Goal: Check status: Check status

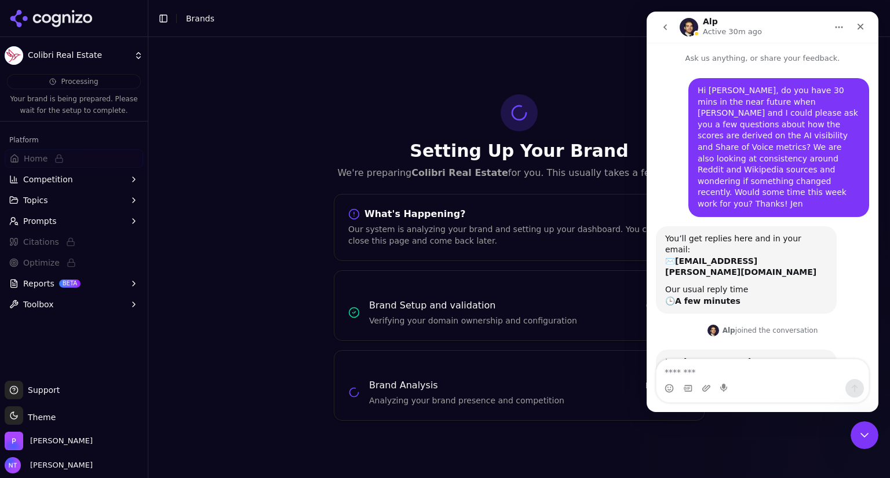
scroll to position [108, 0]
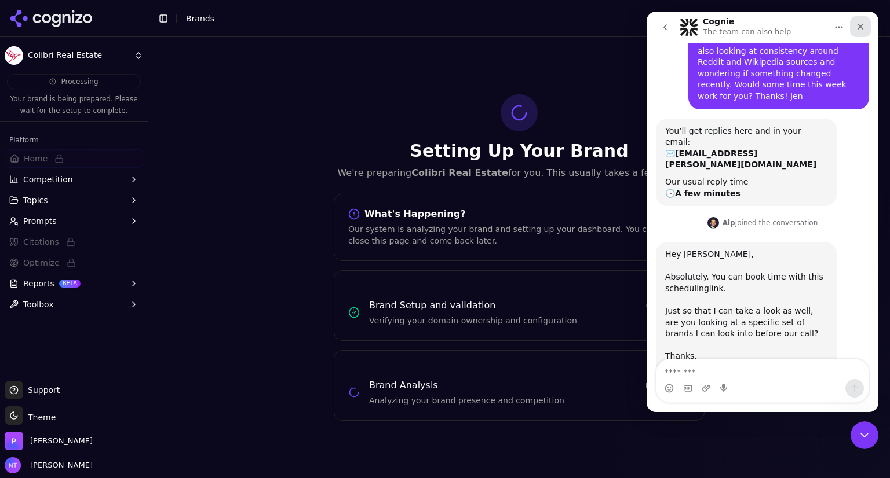
click at [860, 24] on icon "Close" at bounding box center [859, 26] width 9 height 9
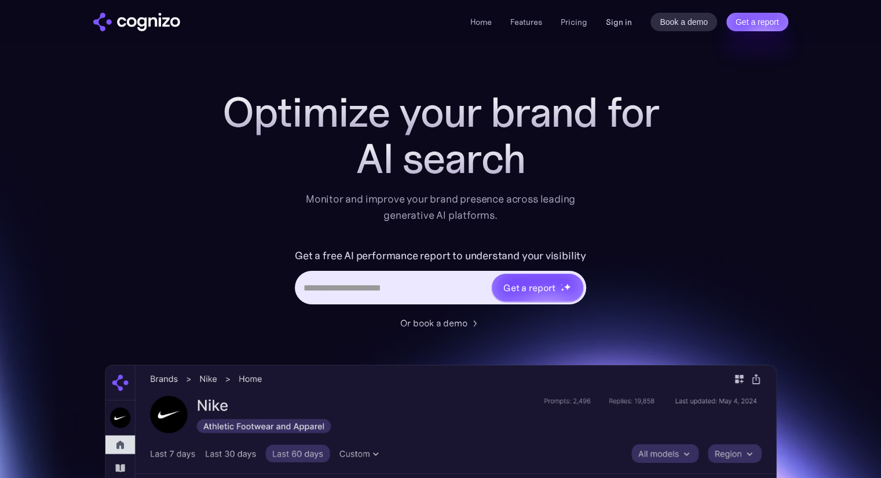
click at [624, 26] on link "Sign in" at bounding box center [619, 22] width 26 height 14
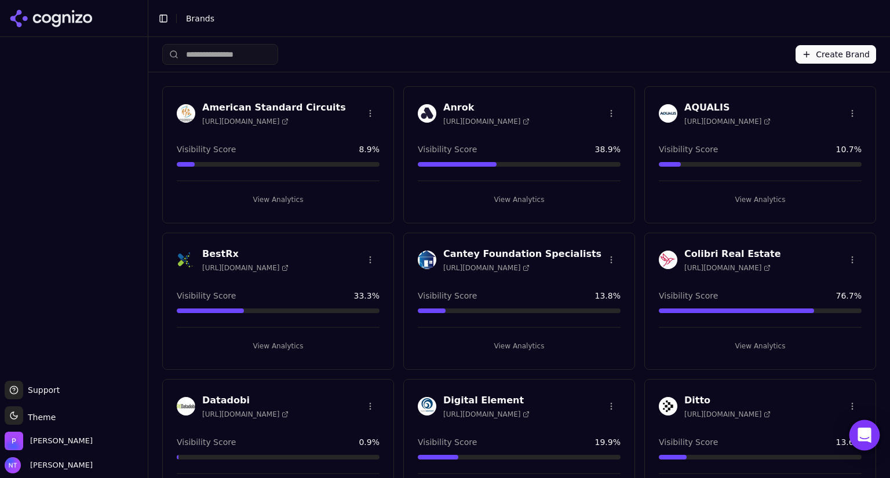
click at [861, 429] on icon "Open Intercom Messenger" at bounding box center [863, 435] width 13 height 15
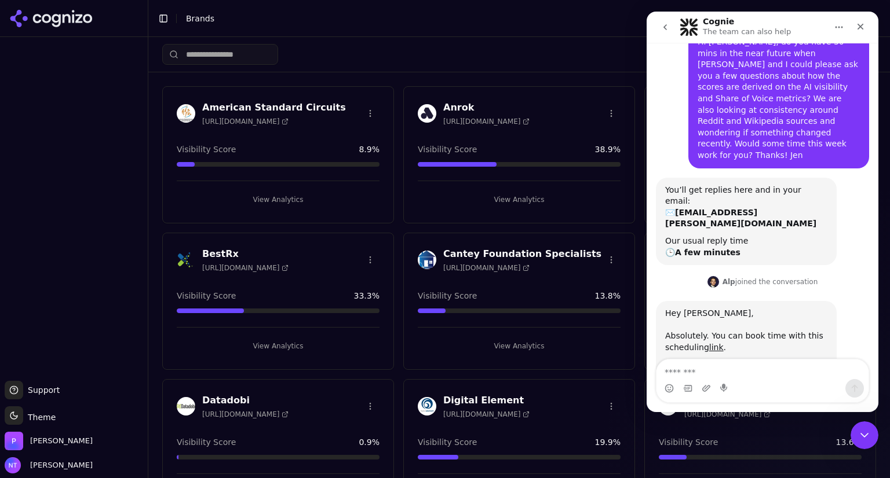
scroll to position [108, 0]
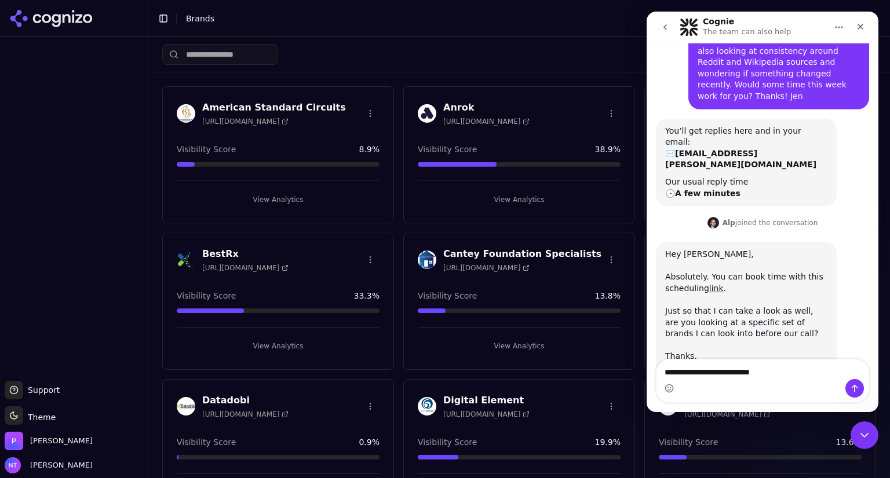
type textarea "**********"
click at [215, 251] on h3 "BestRx" at bounding box center [245, 254] width 86 height 14
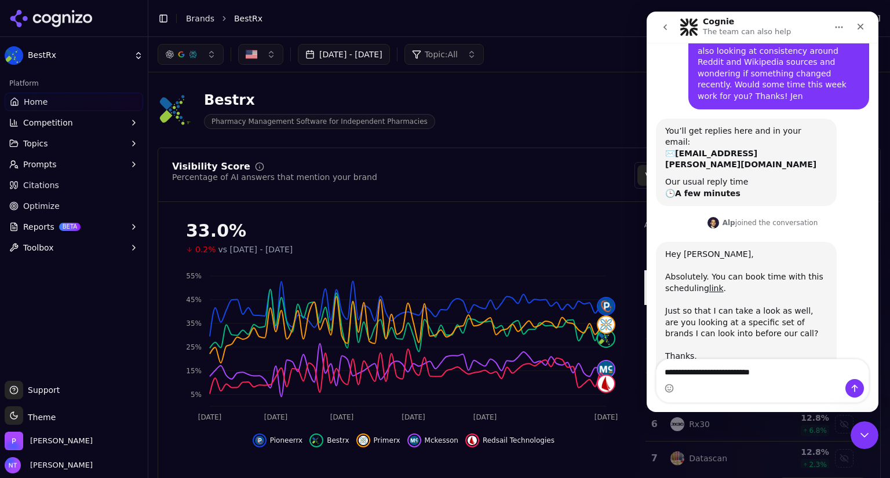
click at [35, 182] on span "Citations" at bounding box center [41, 186] width 36 height 12
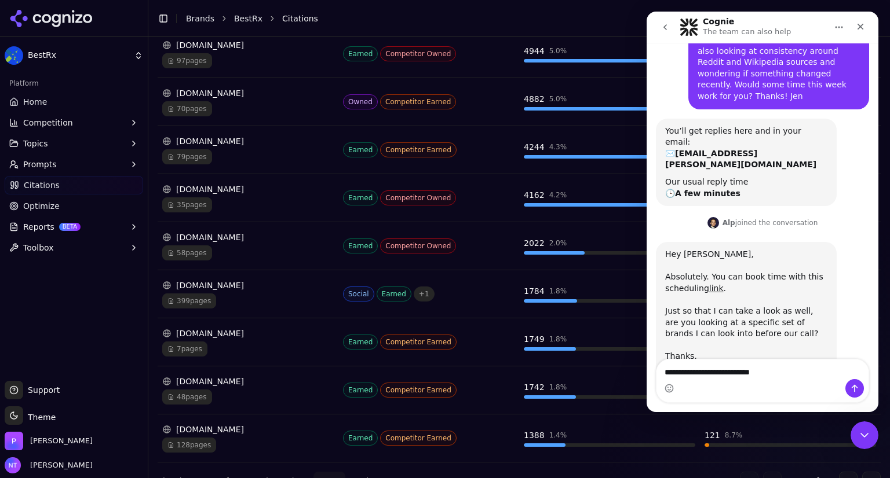
scroll to position [294, 0]
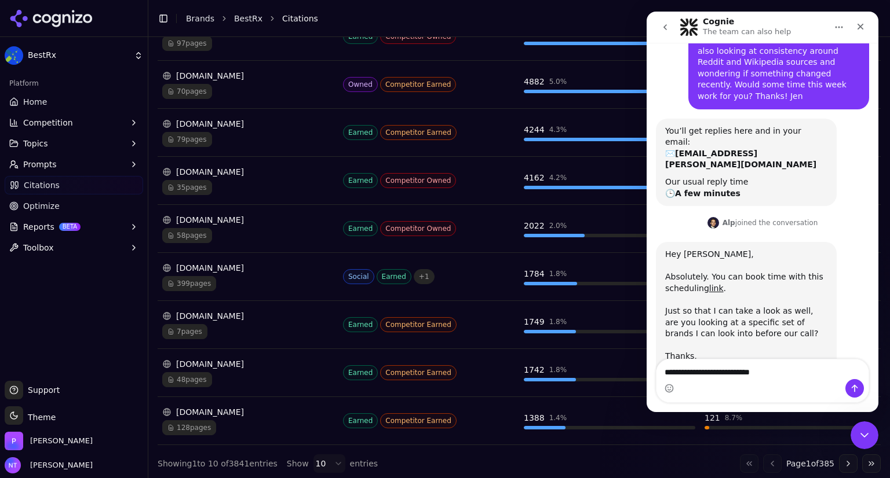
click at [199, 263] on div "[DOMAIN_NAME]" at bounding box center [247, 268] width 171 height 12
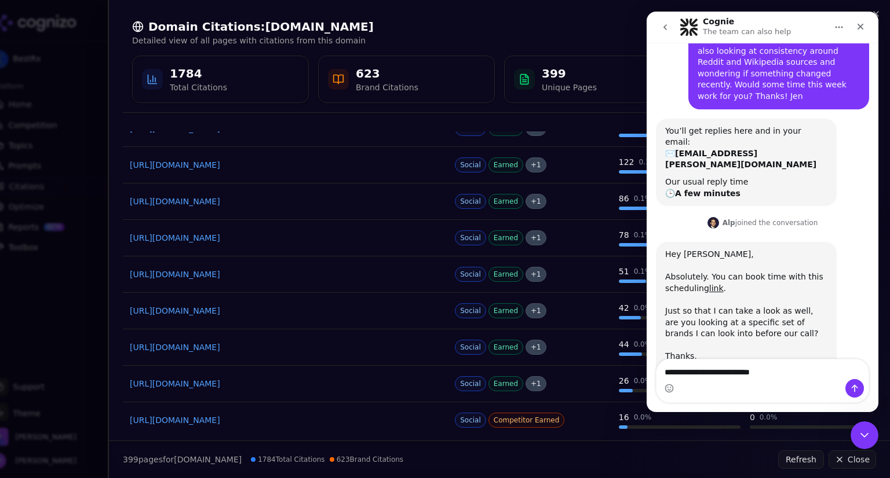
scroll to position [0, 0]
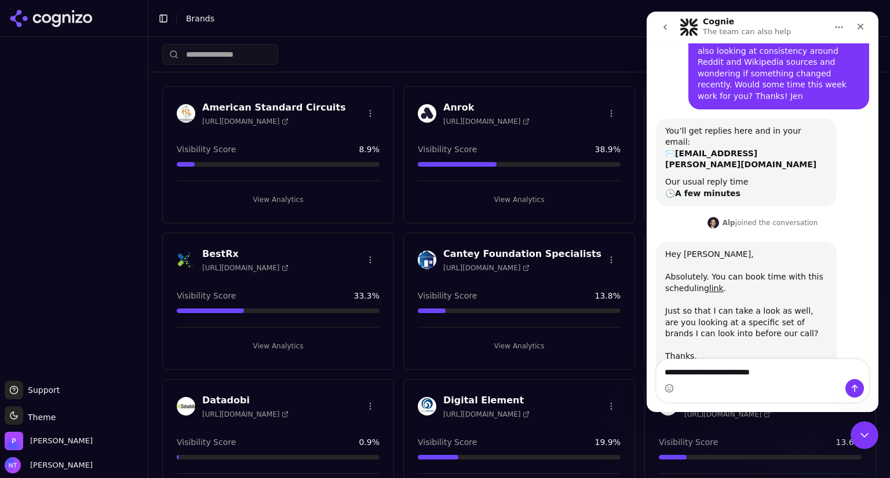
click at [214, 251] on h3 "BestRx" at bounding box center [245, 254] width 86 height 14
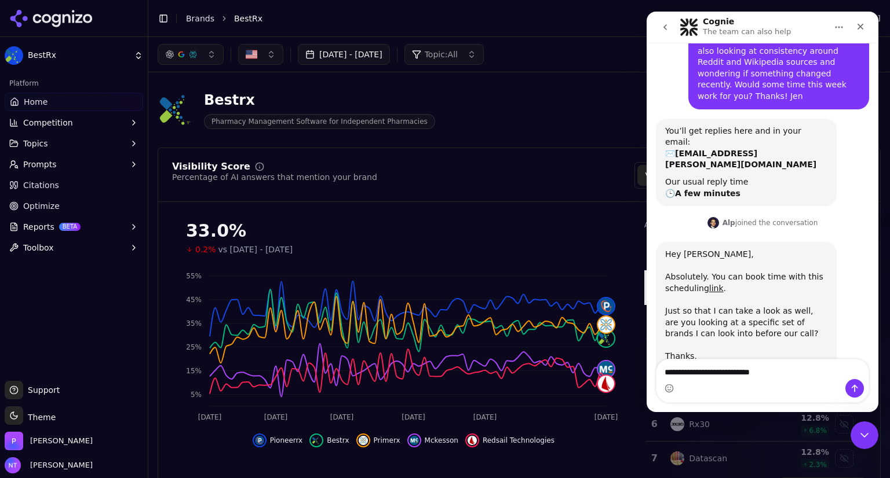
click at [390, 56] on button "[DATE] - [DATE]" at bounding box center [344, 54] width 92 height 21
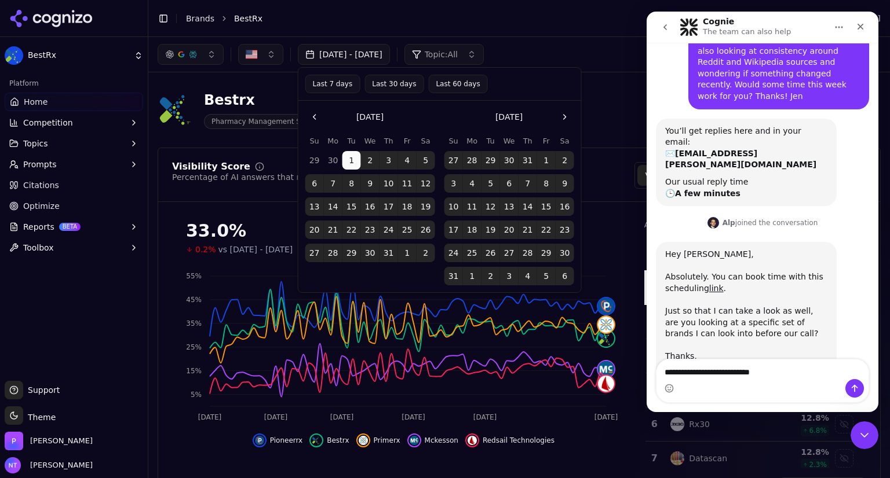
click at [562, 114] on button "Go to the Next Month" at bounding box center [564, 117] width 19 height 19
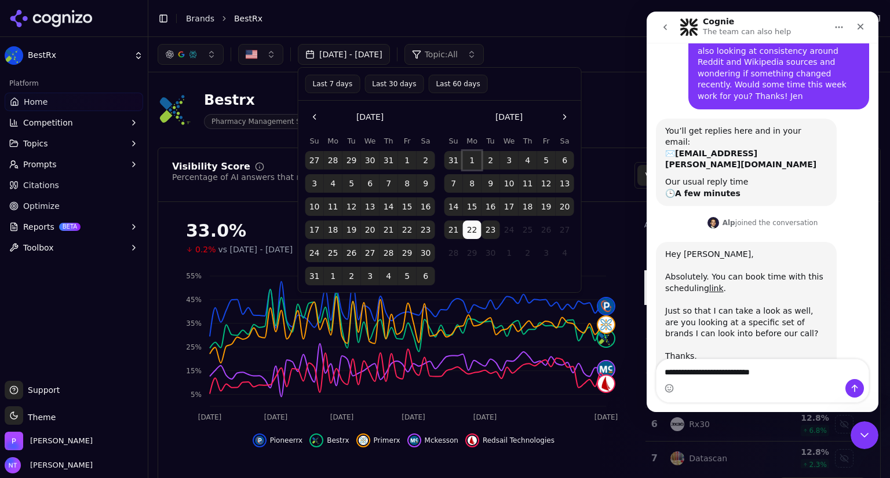
click at [469, 158] on button "1" at bounding box center [472, 160] width 19 height 19
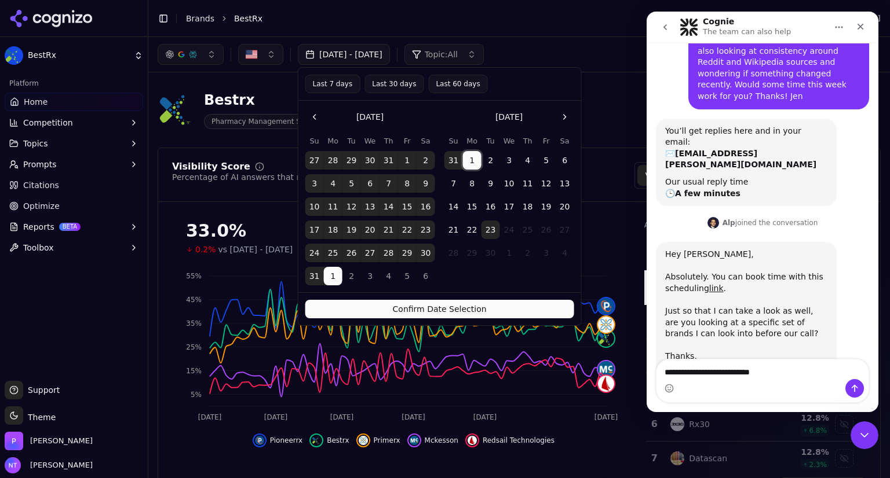
click at [493, 226] on button "23" at bounding box center [490, 230] width 19 height 19
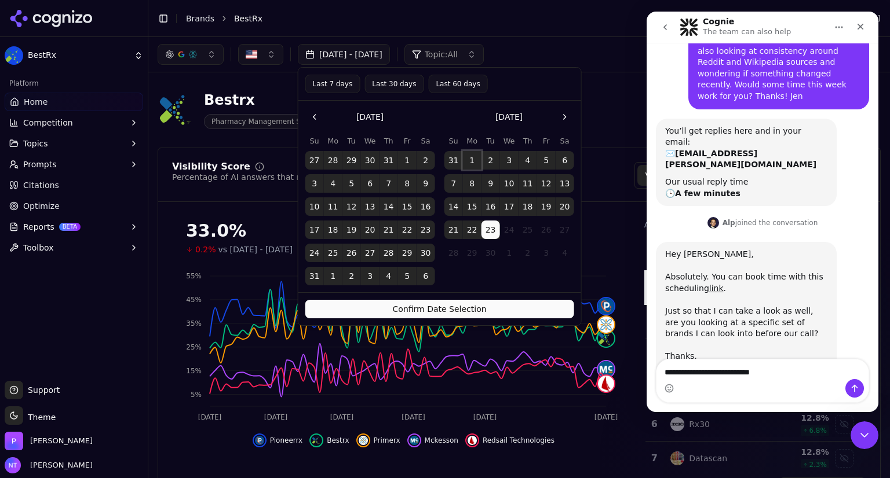
click at [473, 154] on button "1" at bounding box center [472, 160] width 19 height 19
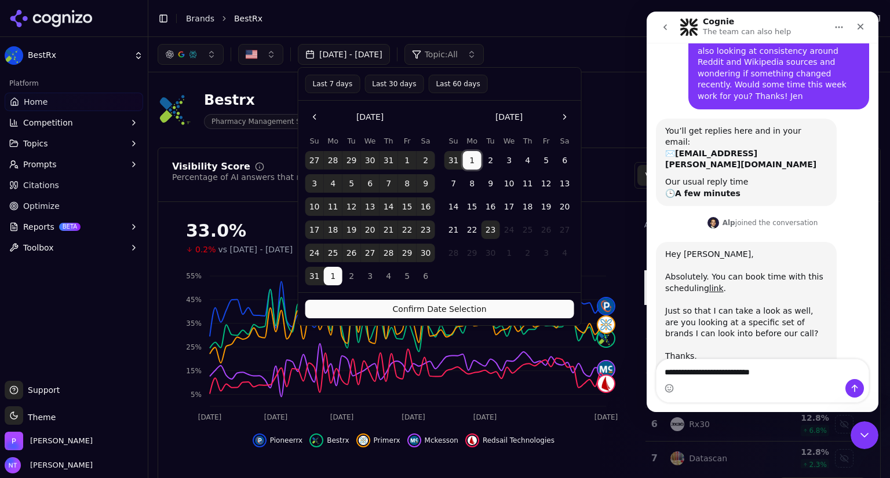
click at [326, 85] on button "Last 7 days" at bounding box center [332, 84] width 55 height 19
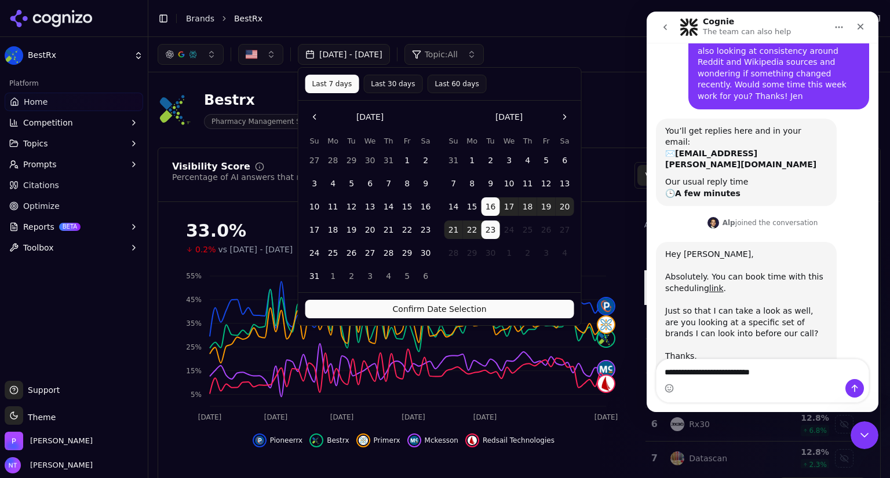
click at [414, 308] on button "Confirm Date Selection" at bounding box center [439, 309] width 269 height 19
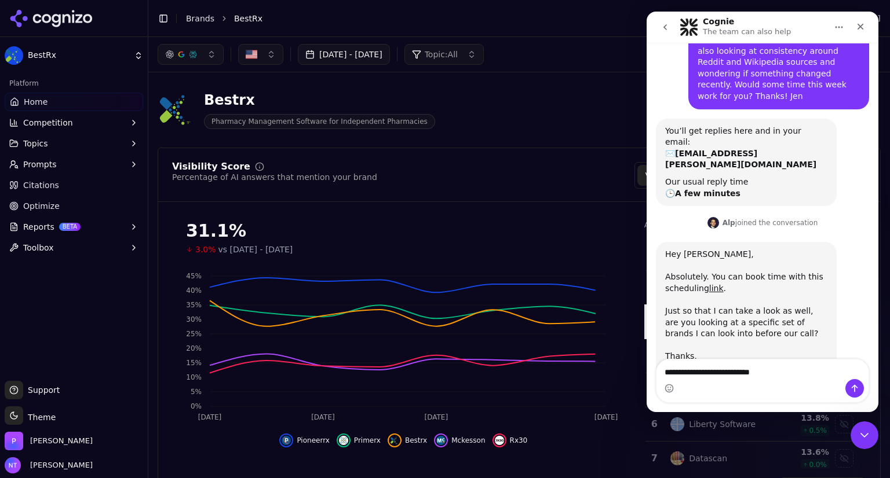
click at [42, 180] on span "Citations" at bounding box center [41, 186] width 36 height 12
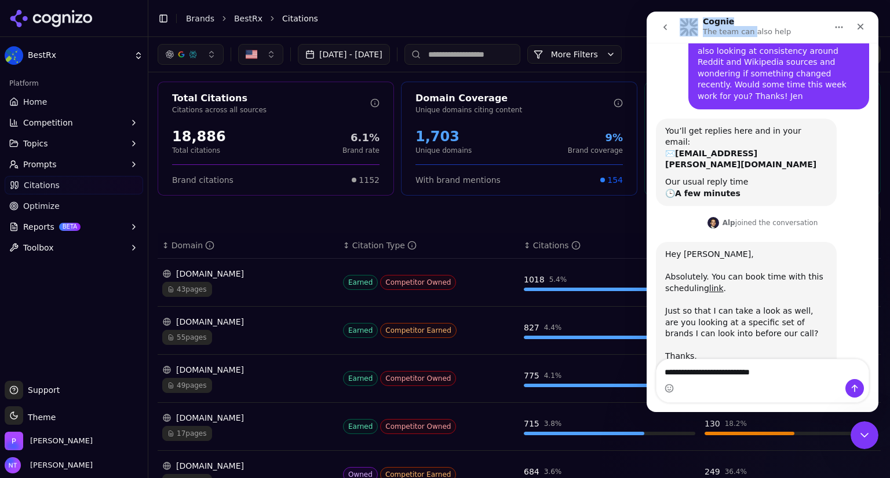
drag, startPoint x: 750, startPoint y: 20, endPoint x: 1281, endPoint y: 13, distance: 530.6
click at [646, 12] on html "**********" at bounding box center [762, 212] width 232 height 401
click at [853, 424] on div "Close Intercom Messenger" at bounding box center [863, 434] width 28 height 28
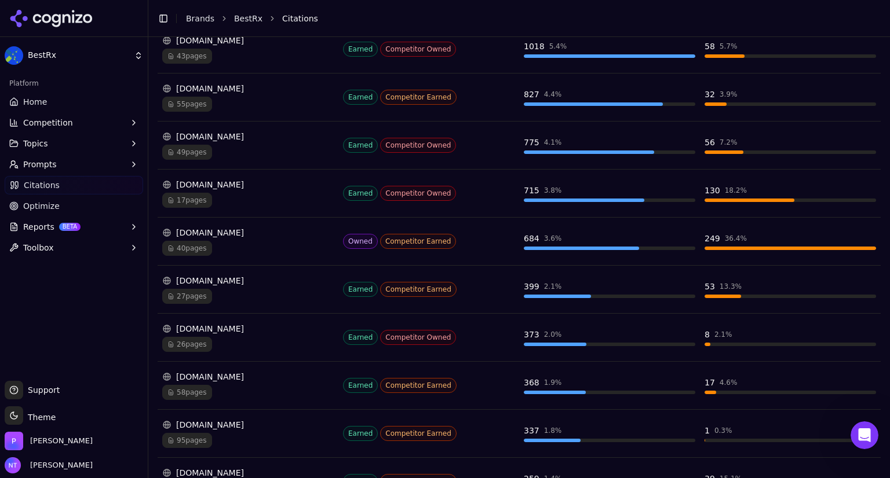
scroll to position [294, 0]
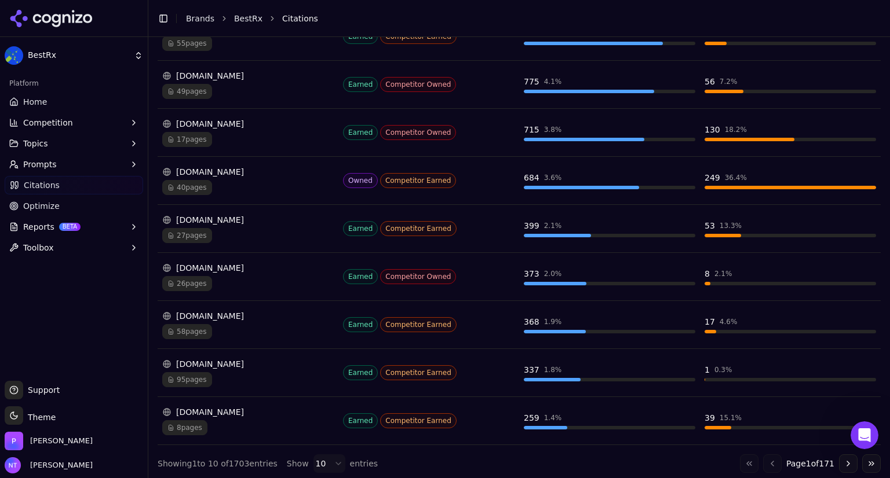
click at [839, 462] on button "Go to next page" at bounding box center [848, 464] width 19 height 19
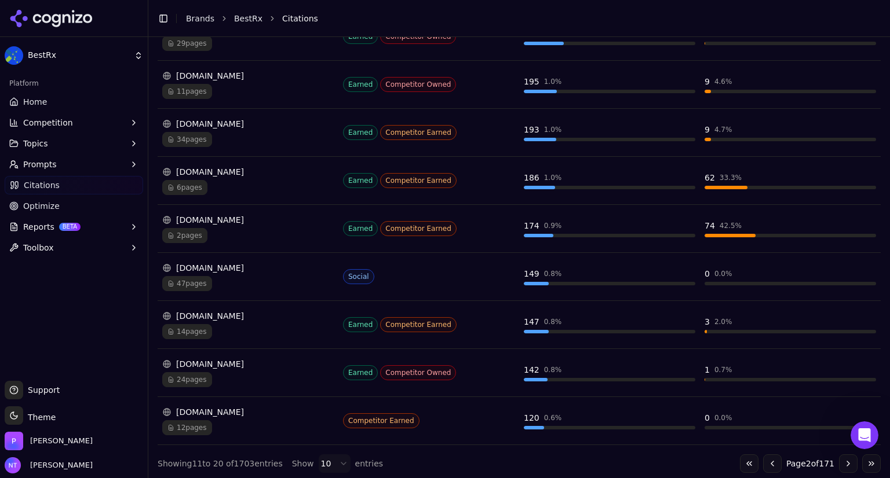
click at [839, 462] on button "Go to next page" at bounding box center [848, 464] width 19 height 19
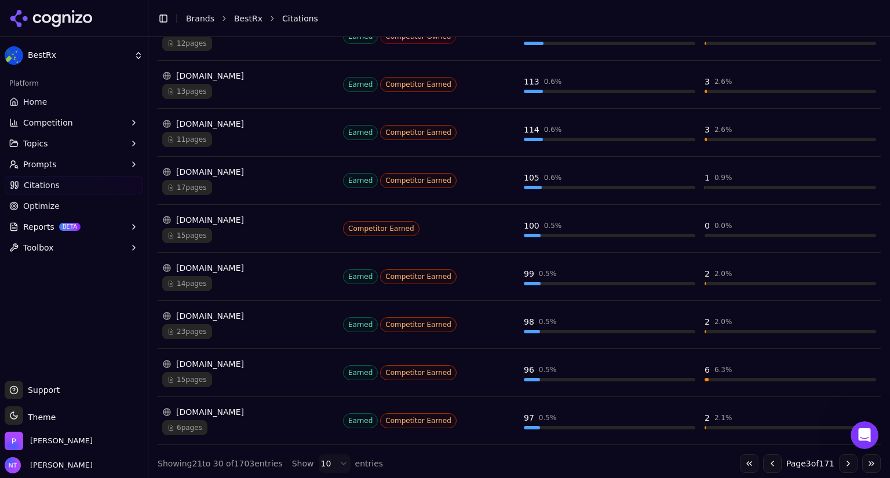
click at [839, 462] on button "Go to next page" at bounding box center [848, 464] width 19 height 19
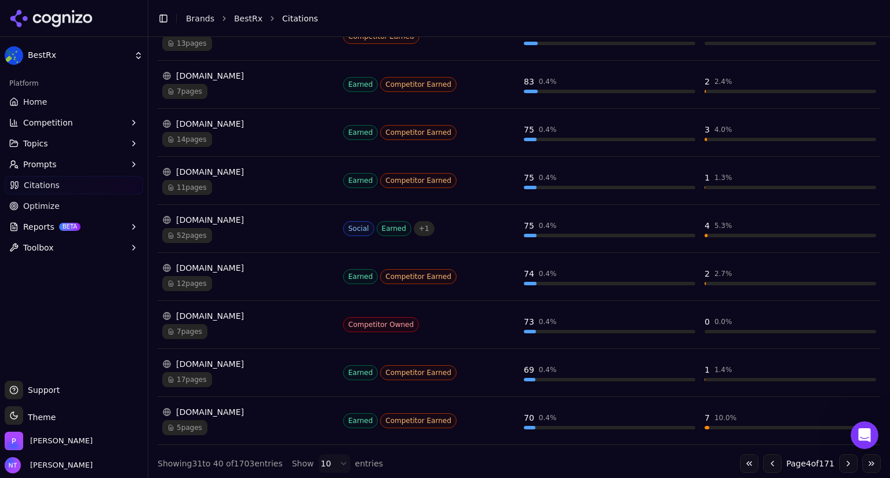
click at [839, 462] on button "Go to next page" at bounding box center [848, 464] width 19 height 19
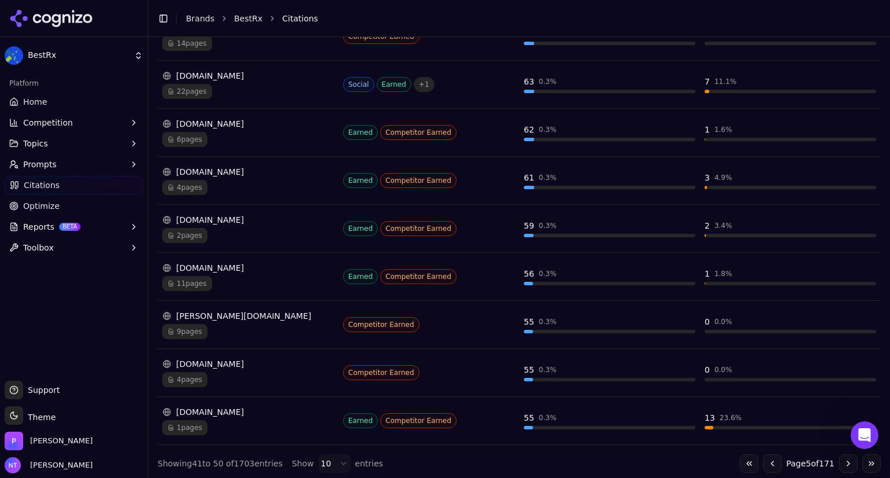
click at [839, 462] on button "Go to next page" at bounding box center [848, 464] width 19 height 19
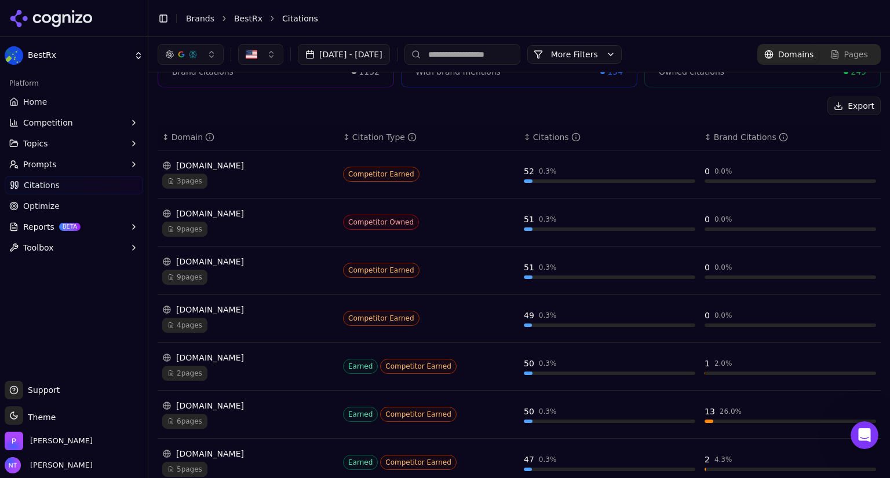
scroll to position [0, 0]
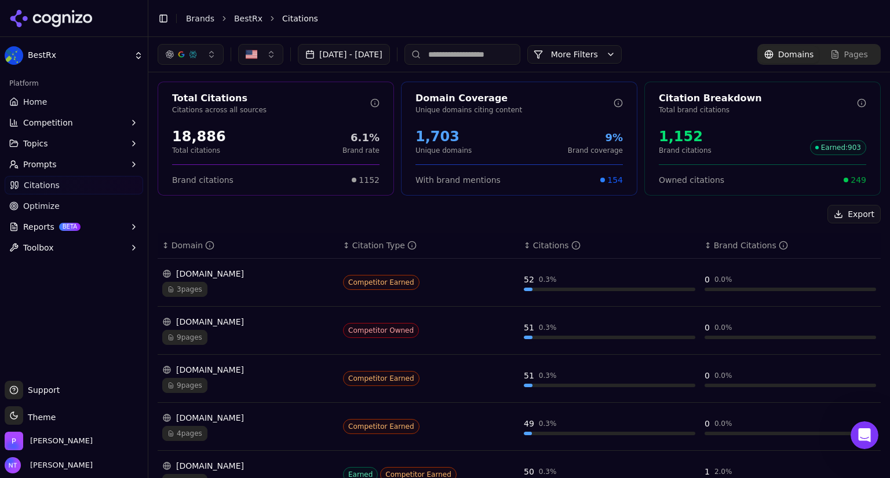
click at [497, 57] on input at bounding box center [462, 54] width 116 height 21
type input "******"
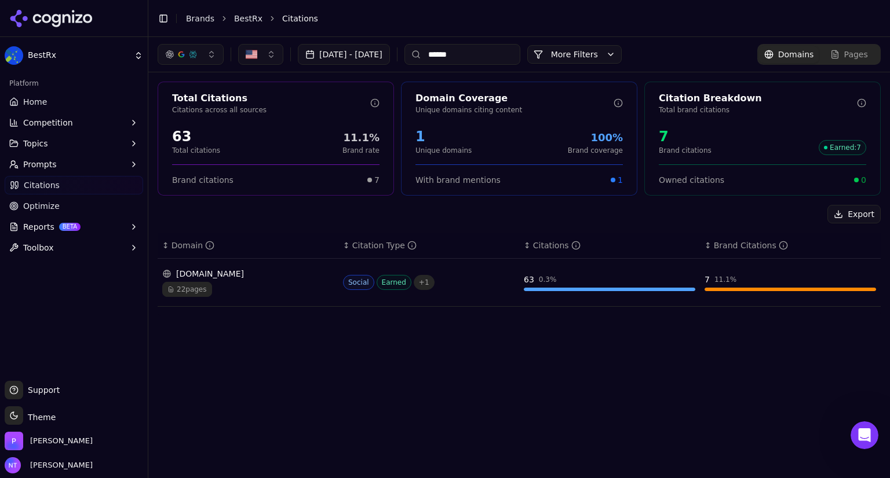
click at [326, 56] on button "[DATE] - [DATE]" at bounding box center [344, 54] width 92 height 21
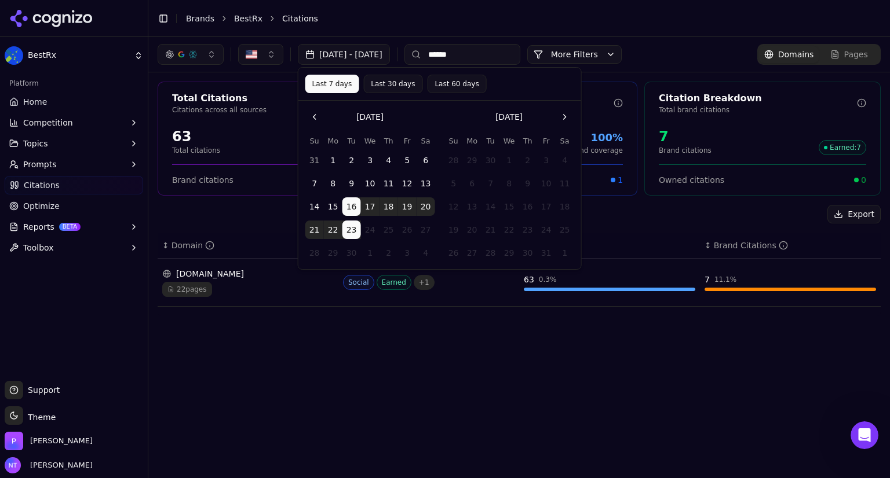
click at [315, 112] on button "Go to the Previous Month" at bounding box center [314, 117] width 19 height 19
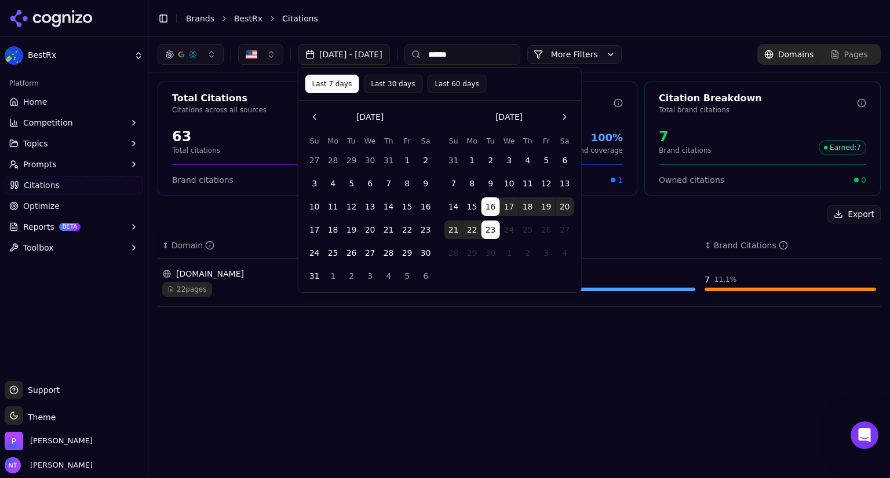
click at [316, 113] on button "Go to the Previous Month" at bounding box center [314, 117] width 19 height 19
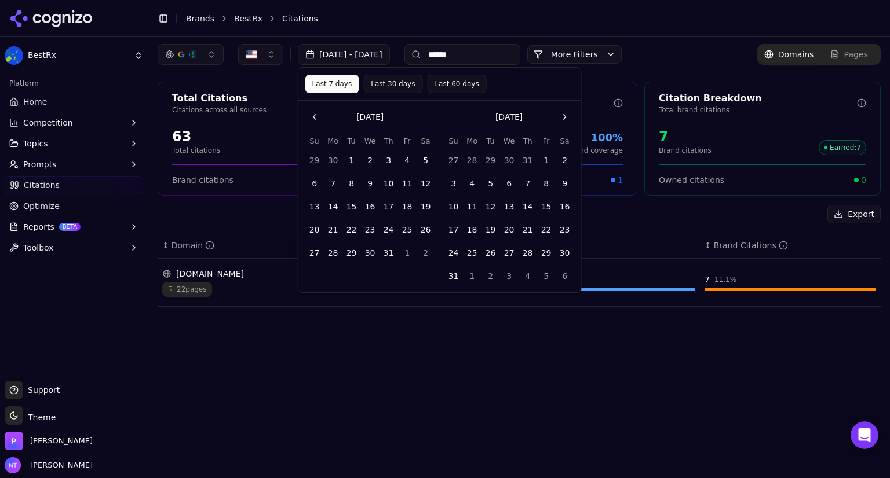
click at [352, 160] on button "1" at bounding box center [351, 160] width 19 height 19
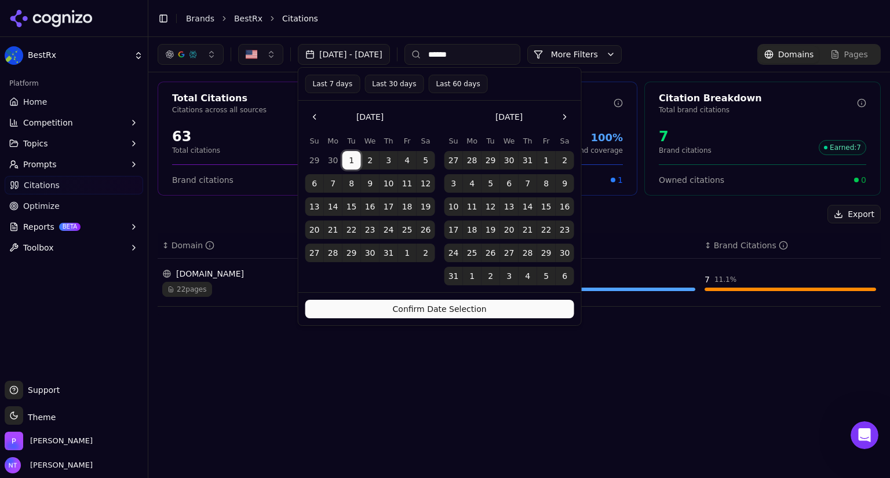
click at [387, 255] on button "31" at bounding box center [388, 253] width 19 height 19
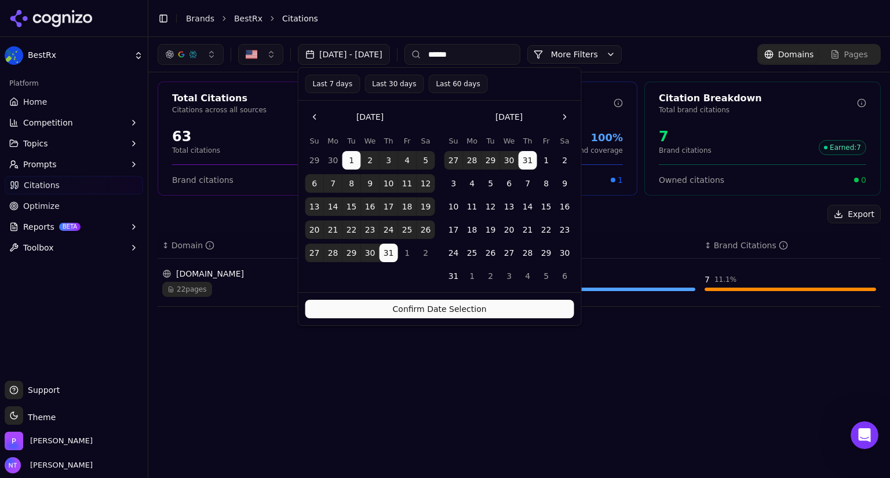
click at [423, 312] on button "Confirm Date Selection" at bounding box center [439, 309] width 269 height 19
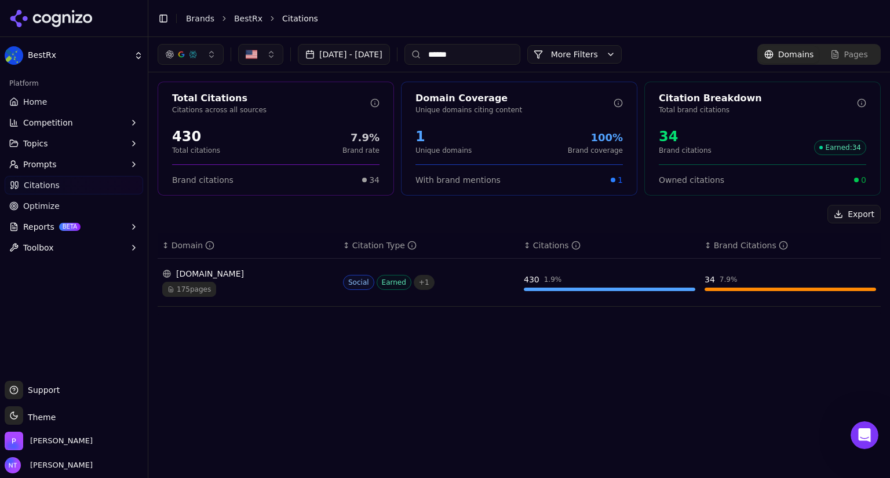
click at [390, 53] on button "[DATE] - [DATE]" at bounding box center [344, 54] width 92 height 21
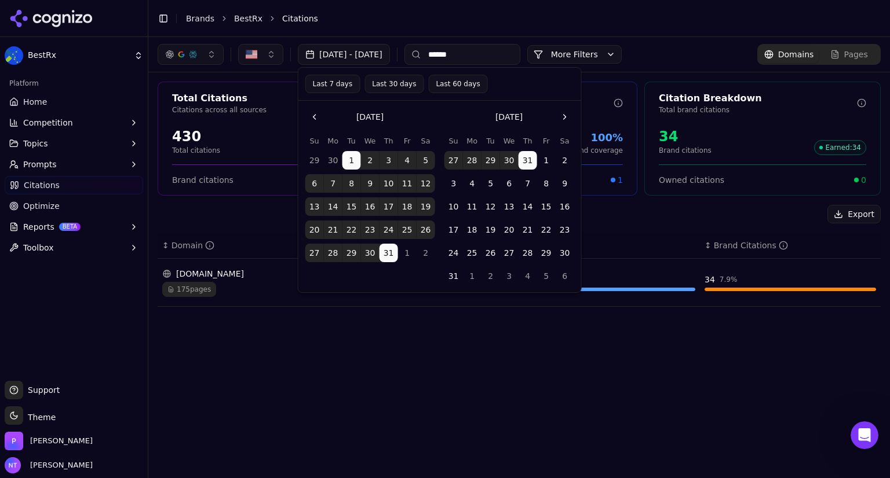
click at [337, 80] on button "Last 7 days" at bounding box center [332, 84] width 55 height 19
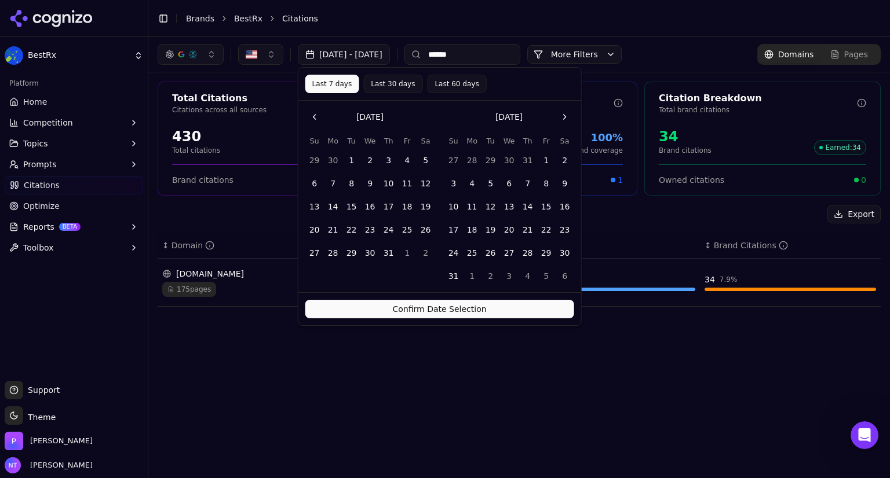
click at [393, 309] on button "Confirm Date Selection" at bounding box center [439, 309] width 269 height 19
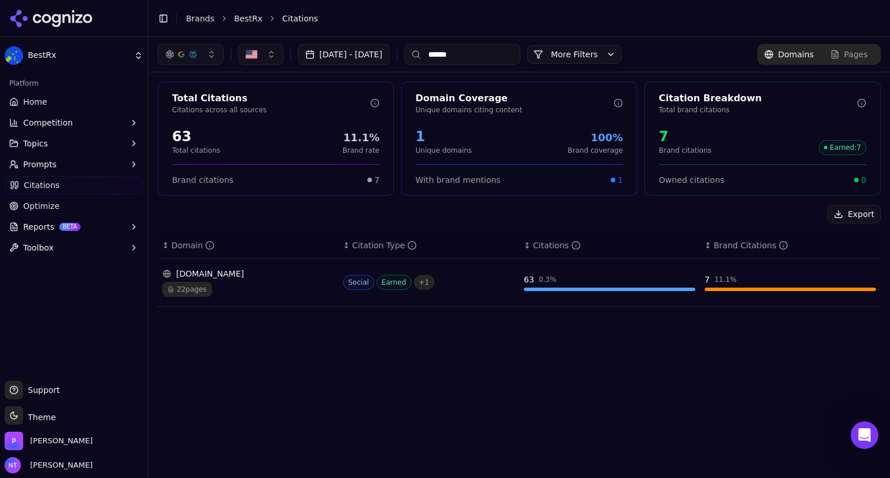
click at [383, 59] on button "[DATE] - [DATE]" at bounding box center [344, 54] width 92 height 21
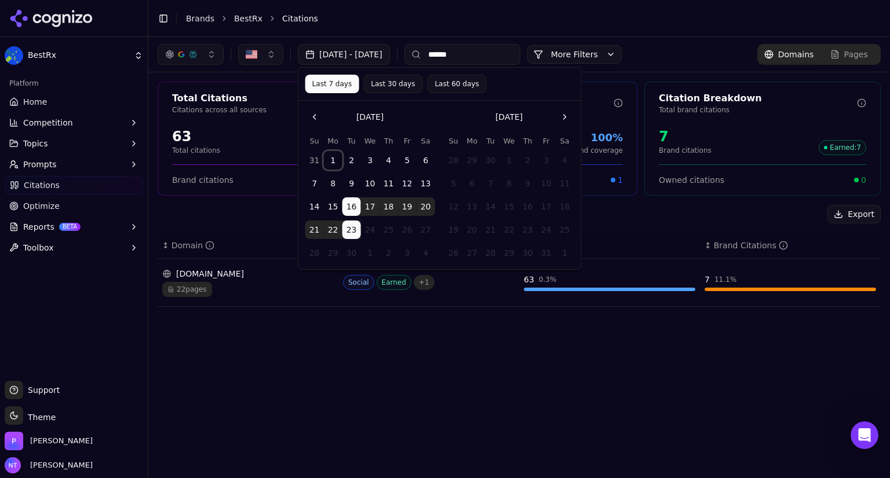
click at [334, 160] on button "1" at bounding box center [333, 160] width 19 height 19
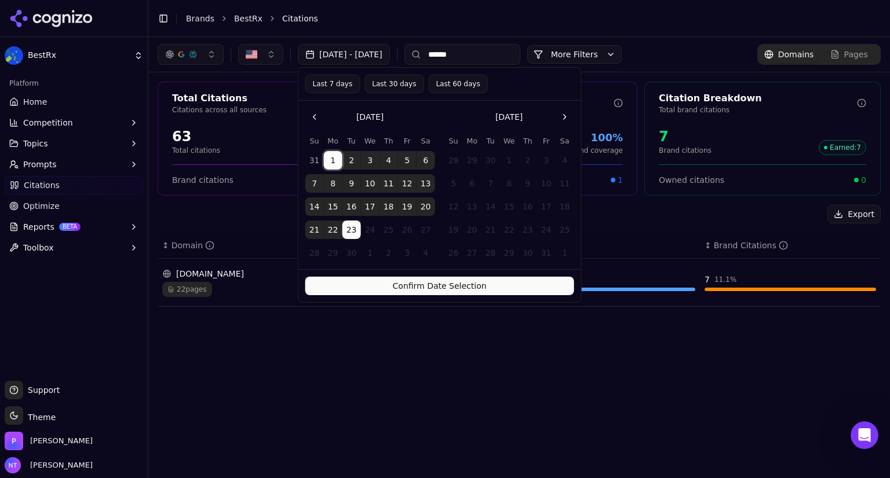
click at [384, 290] on button "Confirm Date Selection" at bounding box center [439, 286] width 269 height 19
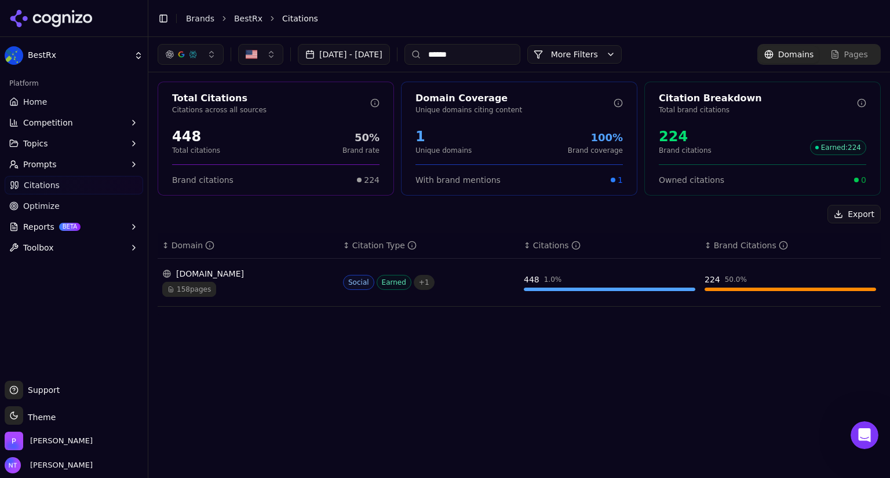
drag, startPoint x: 490, startPoint y: 53, endPoint x: 444, endPoint y: 43, distance: 47.4
click at [444, 44] on input "******" at bounding box center [462, 54] width 116 height 21
click at [383, 53] on button "[DATE] - [DATE]" at bounding box center [344, 54] width 92 height 21
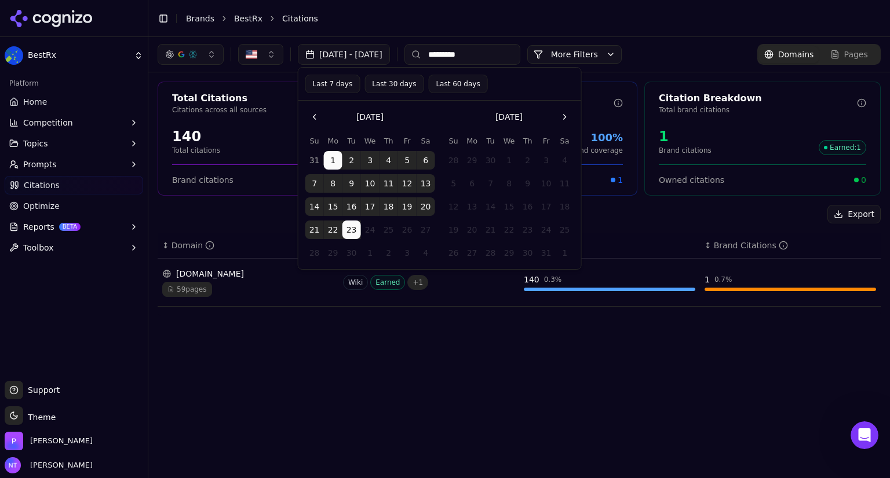
click at [313, 112] on button "Go to the Previous Month" at bounding box center [314, 117] width 19 height 19
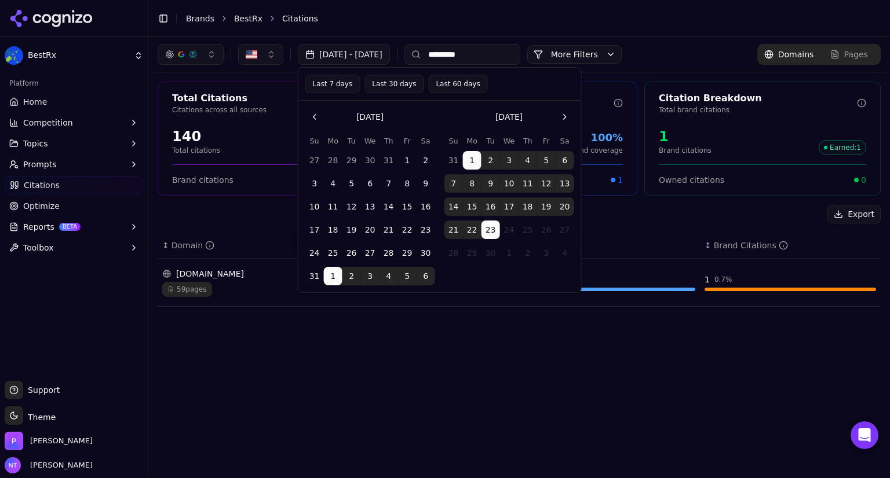
click at [313, 112] on button "Go to the Previous Month" at bounding box center [314, 117] width 19 height 19
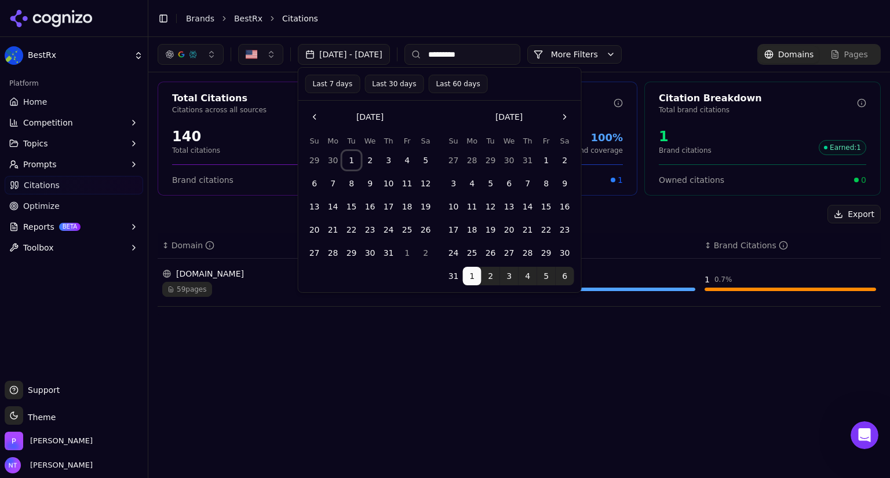
click at [352, 156] on button "1" at bounding box center [351, 160] width 19 height 19
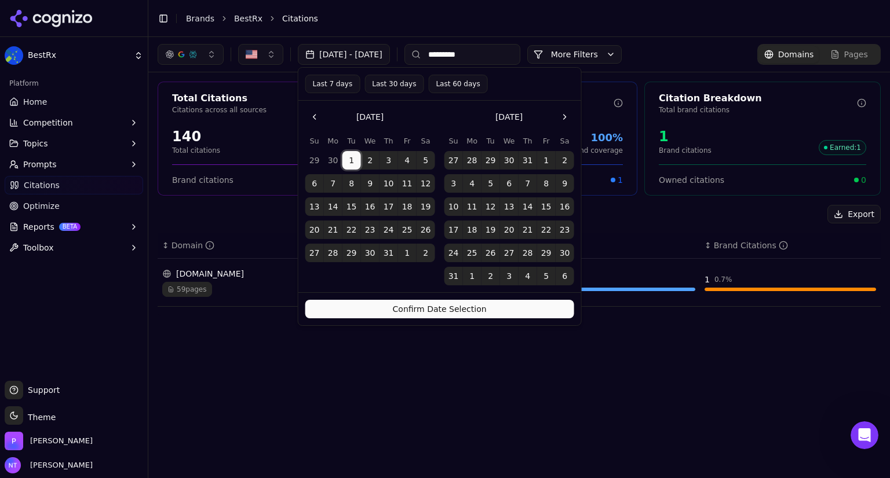
click at [388, 244] on button "31" at bounding box center [388, 253] width 19 height 19
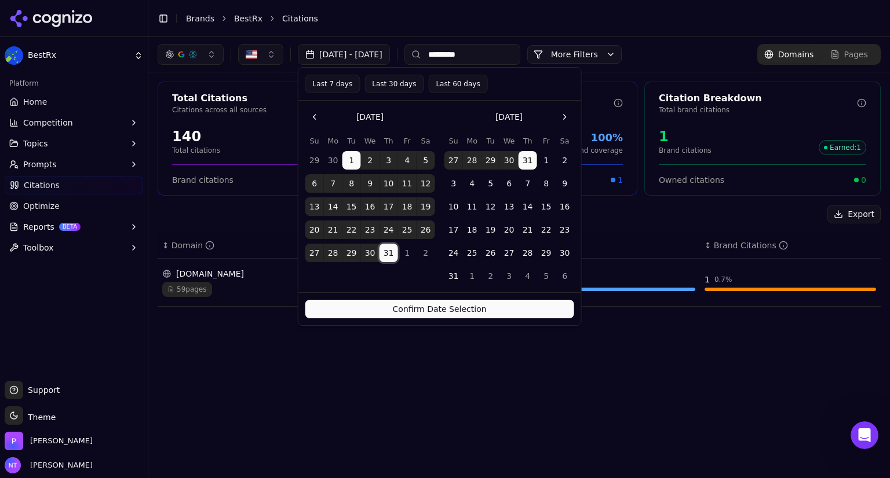
click at [423, 304] on button "Confirm Date Selection" at bounding box center [439, 309] width 269 height 19
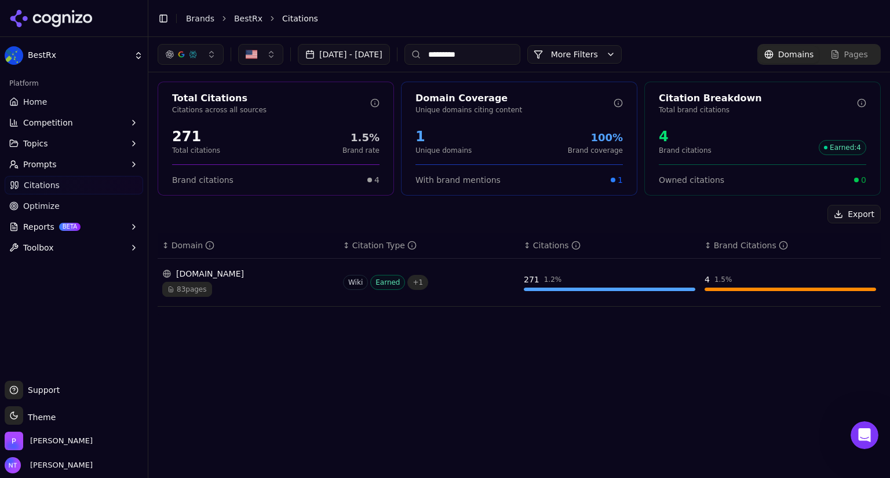
click at [390, 56] on button "[DATE] - [DATE]" at bounding box center [344, 54] width 92 height 21
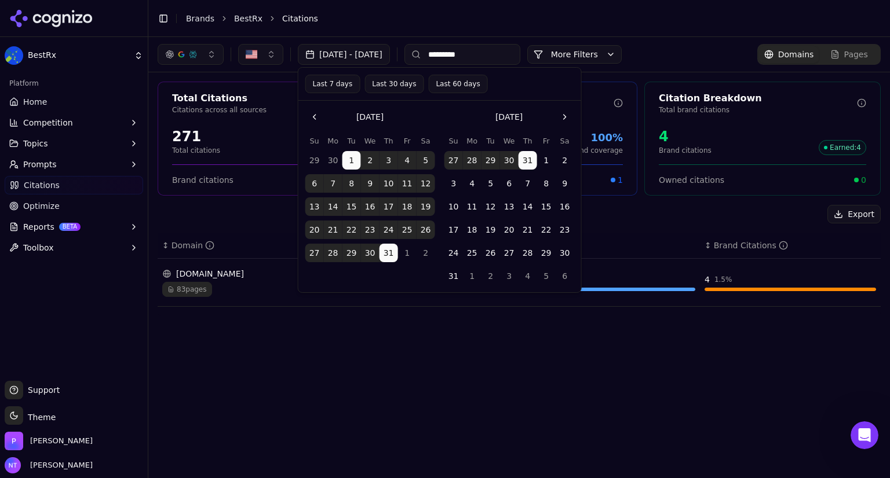
click at [367, 82] on button "Last 30 days" at bounding box center [393, 84] width 59 height 19
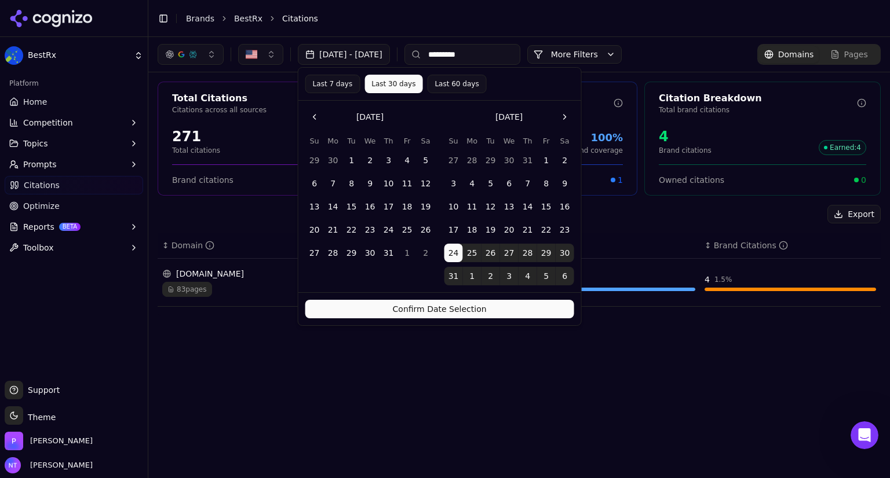
click at [385, 302] on button "Confirm Date Selection" at bounding box center [439, 309] width 269 height 19
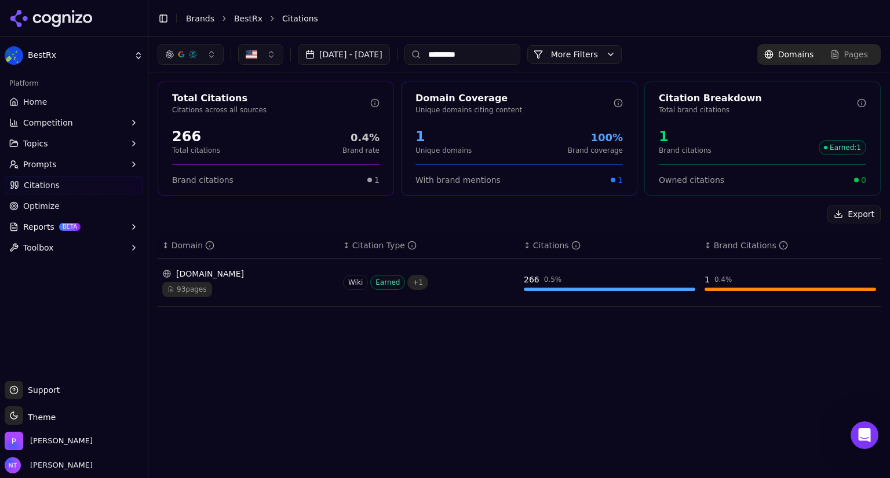
click at [349, 59] on button "[DATE] - [DATE]" at bounding box center [344, 54] width 92 height 21
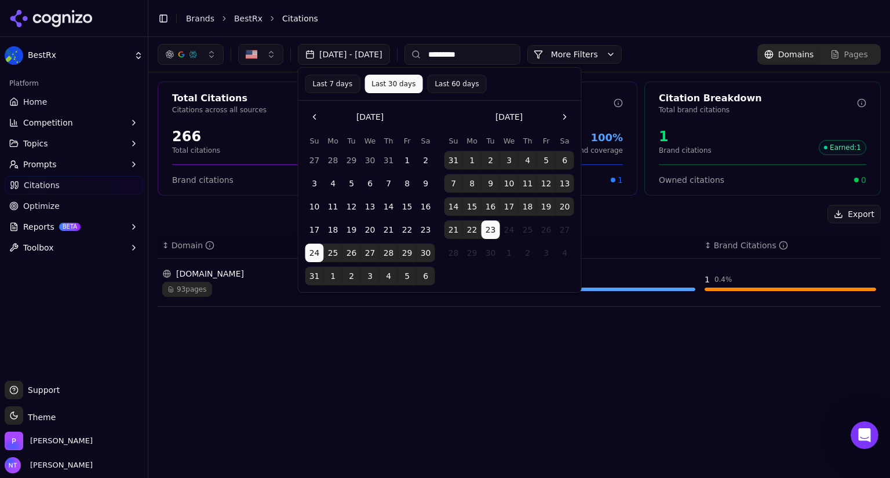
click at [334, 82] on button "Last 7 days" at bounding box center [332, 84] width 55 height 19
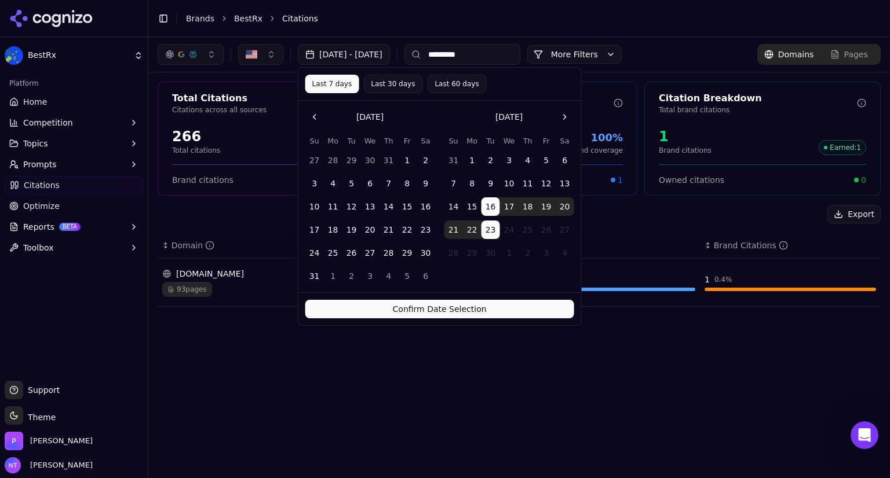
click at [380, 311] on button "Confirm Date Selection" at bounding box center [439, 309] width 269 height 19
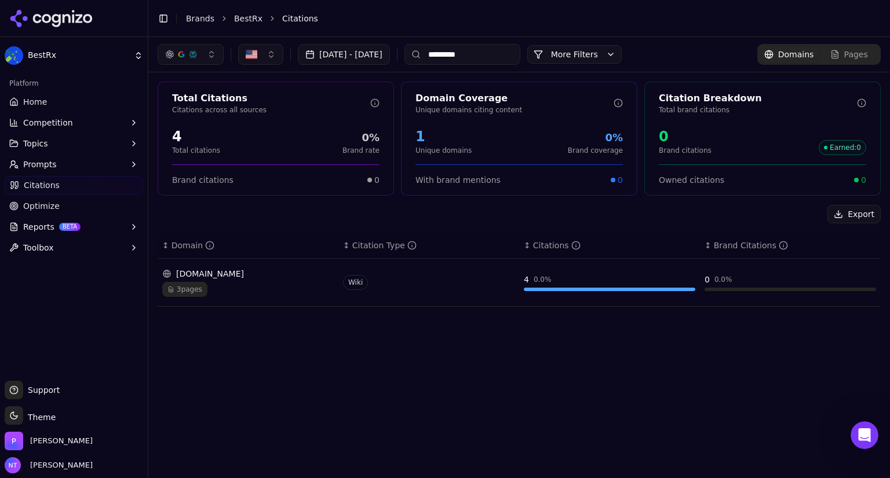
click at [381, 55] on button "[DATE] - [DATE]" at bounding box center [344, 54] width 92 height 21
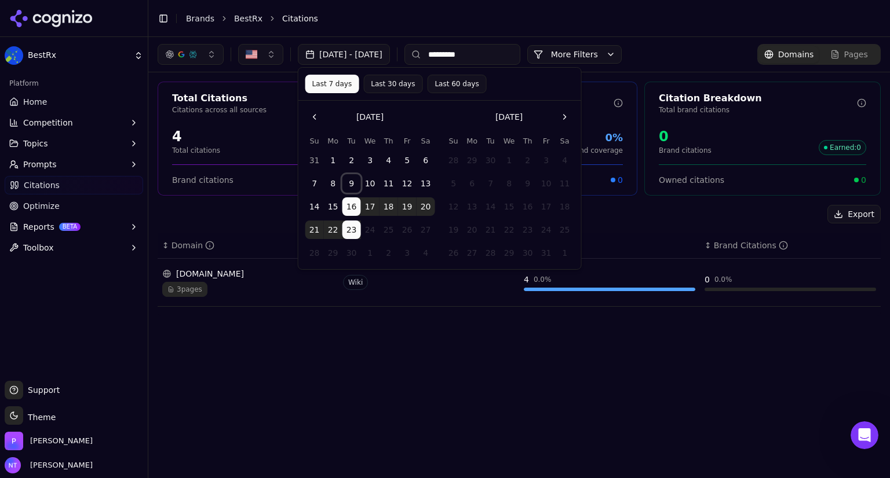
click at [351, 178] on button "9" at bounding box center [351, 183] width 19 height 19
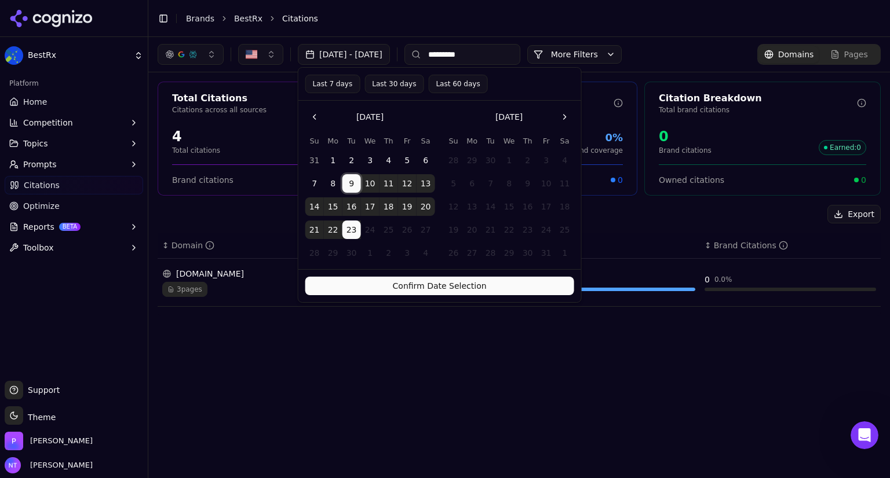
click at [352, 200] on button "16" at bounding box center [351, 207] width 19 height 19
click at [366, 283] on button "Confirm Date Selection" at bounding box center [439, 286] width 269 height 19
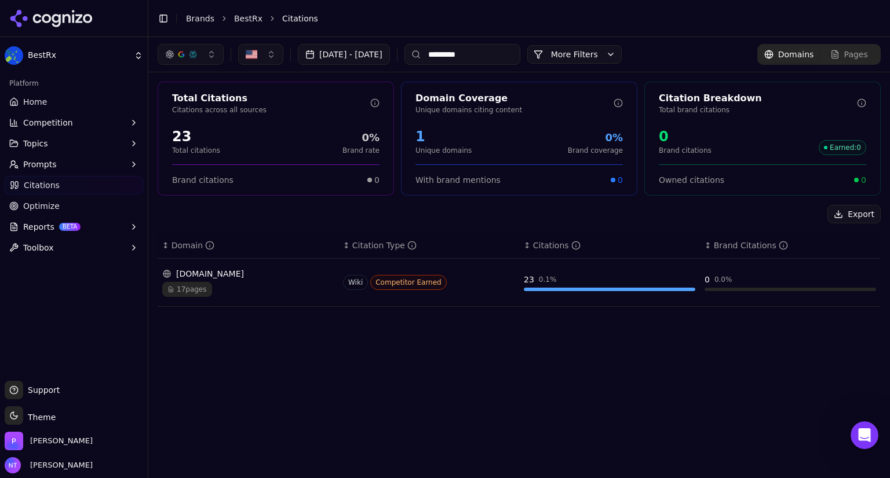
click at [390, 53] on button "[DATE] - [DATE]" at bounding box center [344, 54] width 92 height 21
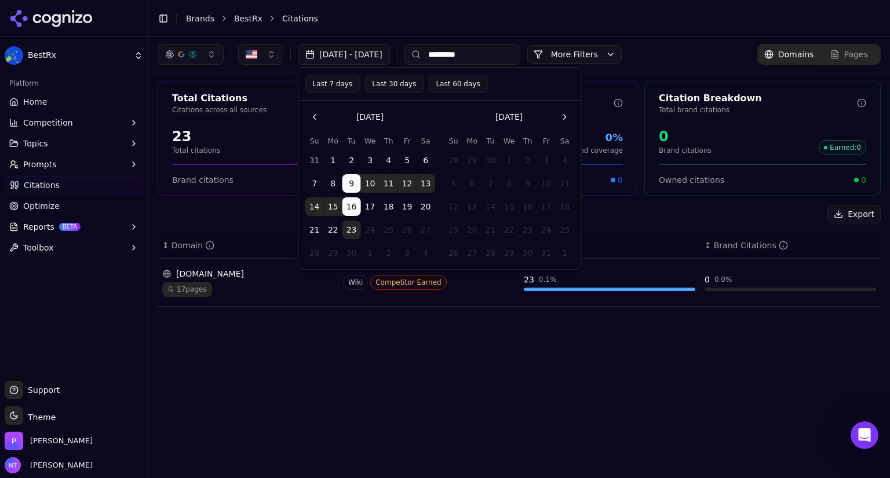
click at [352, 209] on button "16" at bounding box center [351, 207] width 19 height 19
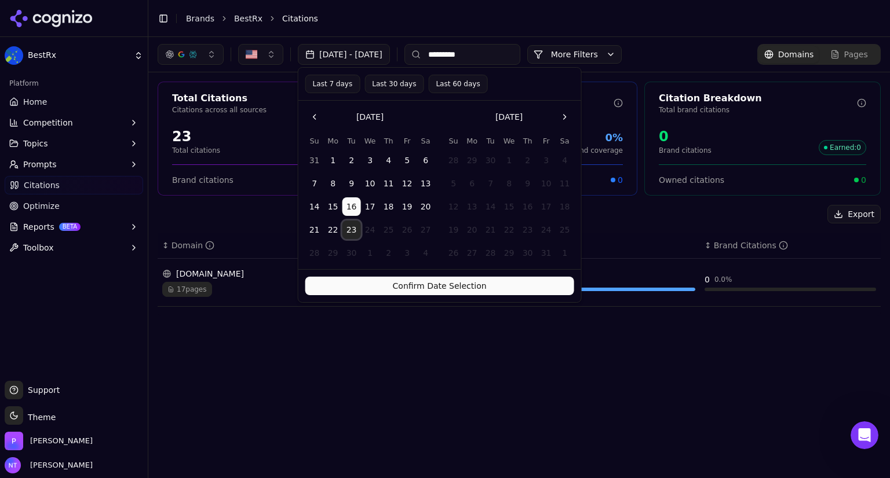
click at [352, 221] on button "23" at bounding box center [351, 230] width 19 height 19
click at [370, 288] on button "Confirm Date Selection" at bounding box center [439, 286] width 269 height 19
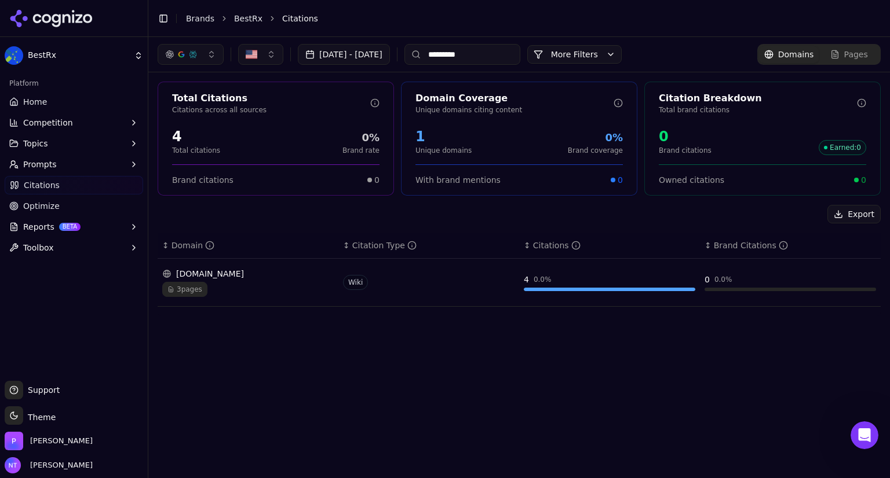
drag, startPoint x: 511, startPoint y: 61, endPoint x: 452, endPoint y: 49, distance: 60.8
click at [452, 49] on input "*********" at bounding box center [462, 54] width 116 height 21
type input "******"
click at [387, 54] on button "[DATE] - [DATE]" at bounding box center [344, 54] width 92 height 21
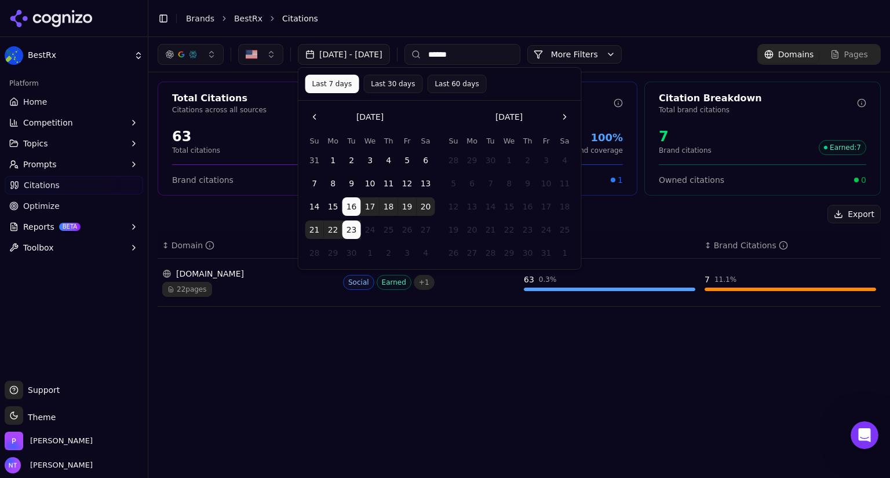
click at [352, 181] on button "9" at bounding box center [351, 183] width 19 height 19
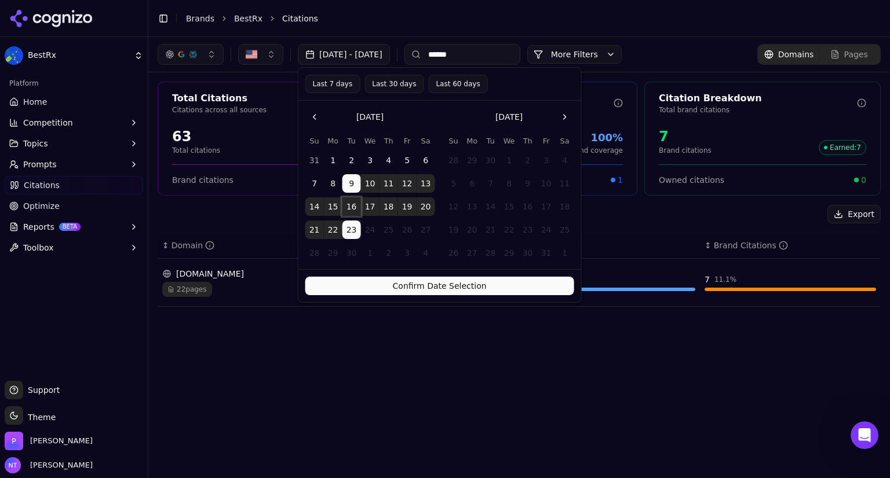
click at [352, 202] on button "16" at bounding box center [351, 207] width 19 height 19
click at [361, 287] on button "Confirm Date Selection" at bounding box center [439, 286] width 269 height 19
